Goal: Transaction & Acquisition: Subscribe to service/newsletter

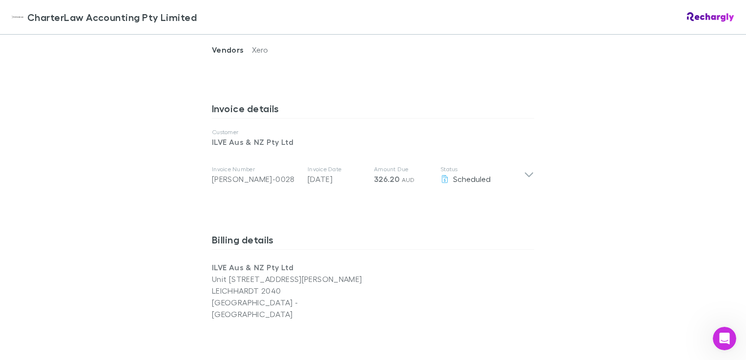
scroll to position [451, 0]
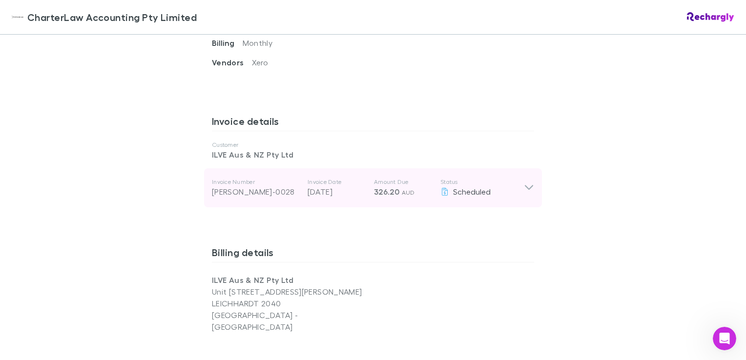
click at [526, 186] on icon at bounding box center [529, 188] width 8 height 5
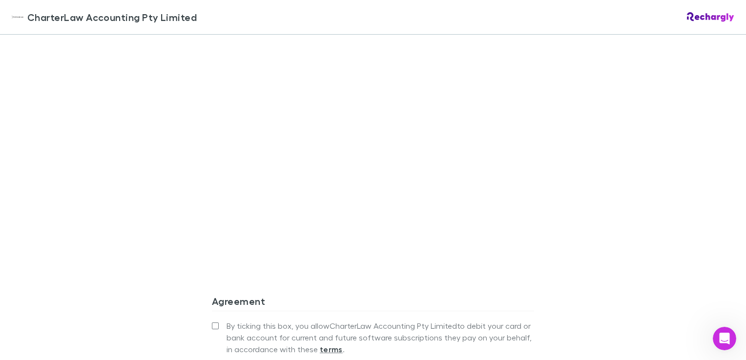
scroll to position [1026, 0]
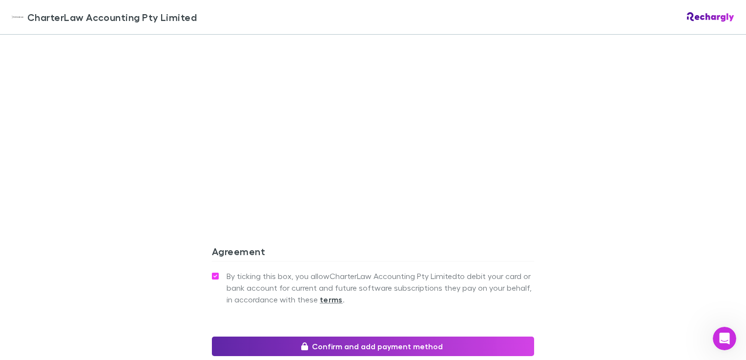
scroll to position [1129, 0]
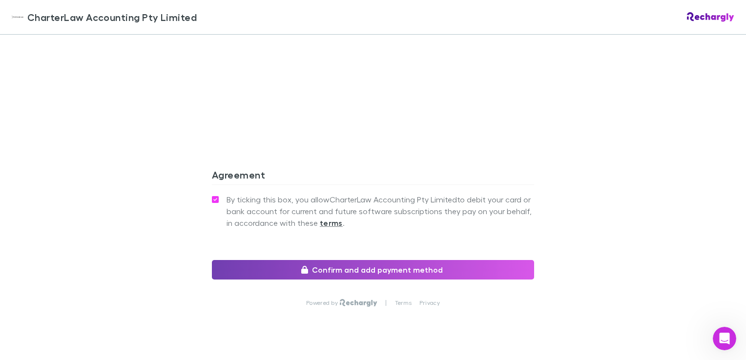
click at [354, 260] on button "Confirm and add payment method" at bounding box center [373, 270] width 322 height 20
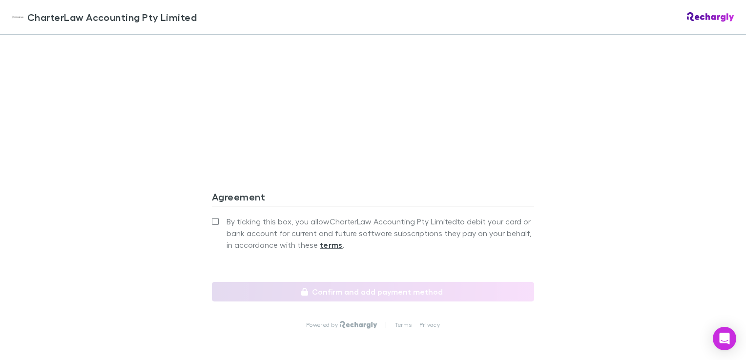
scroll to position [879, 0]
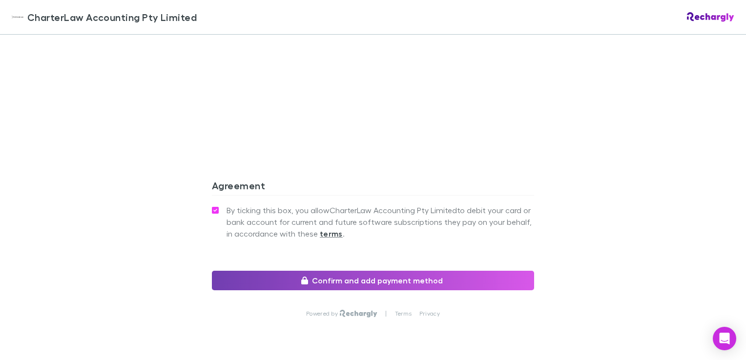
click at [350, 271] on button "Confirm and add payment method" at bounding box center [373, 281] width 322 height 20
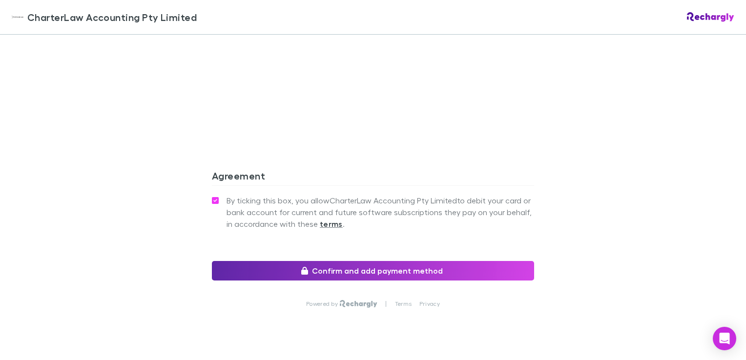
scroll to position [890, 0]
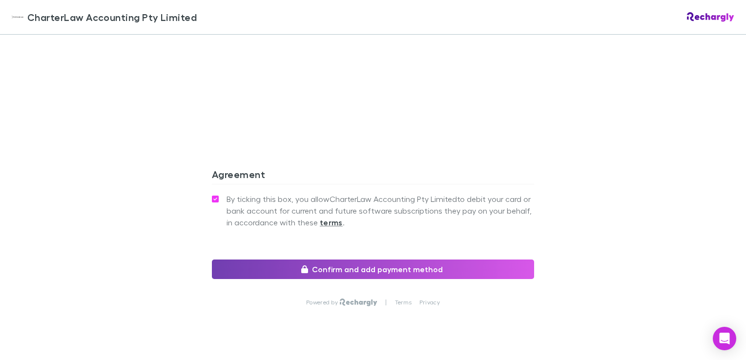
click at [403, 260] on button "Confirm and add payment method" at bounding box center [373, 270] width 322 height 20
